Goal: Task Accomplishment & Management: Use online tool/utility

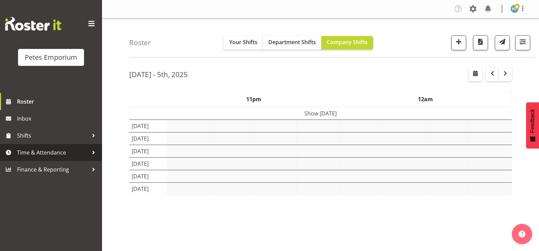
click at [61, 154] on span "Time & Attendance" at bounding box center [52, 153] width 71 height 10
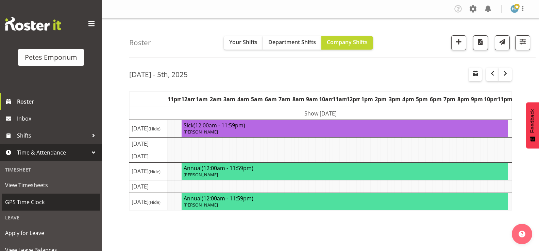
click at [40, 204] on span "GPS Time Clock" at bounding box center [51, 202] width 92 height 10
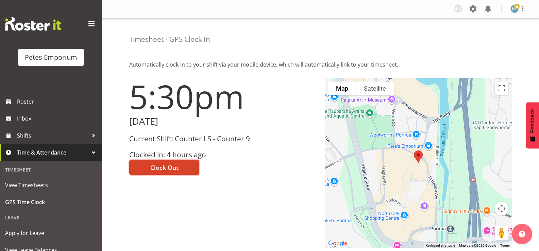
click at [176, 164] on span "Clock Out" at bounding box center [164, 167] width 28 height 9
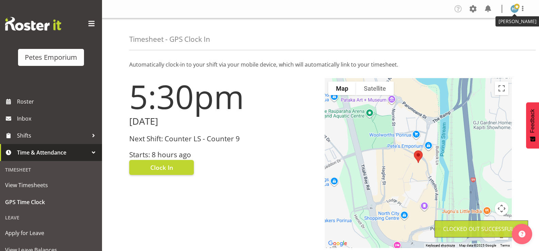
click at [515, 6] on span at bounding box center [516, 6] width 5 height 5
click at [492, 36] on link "Log Out" at bounding box center [493, 36] width 65 height 12
